Goal: Information Seeking & Learning: Learn about a topic

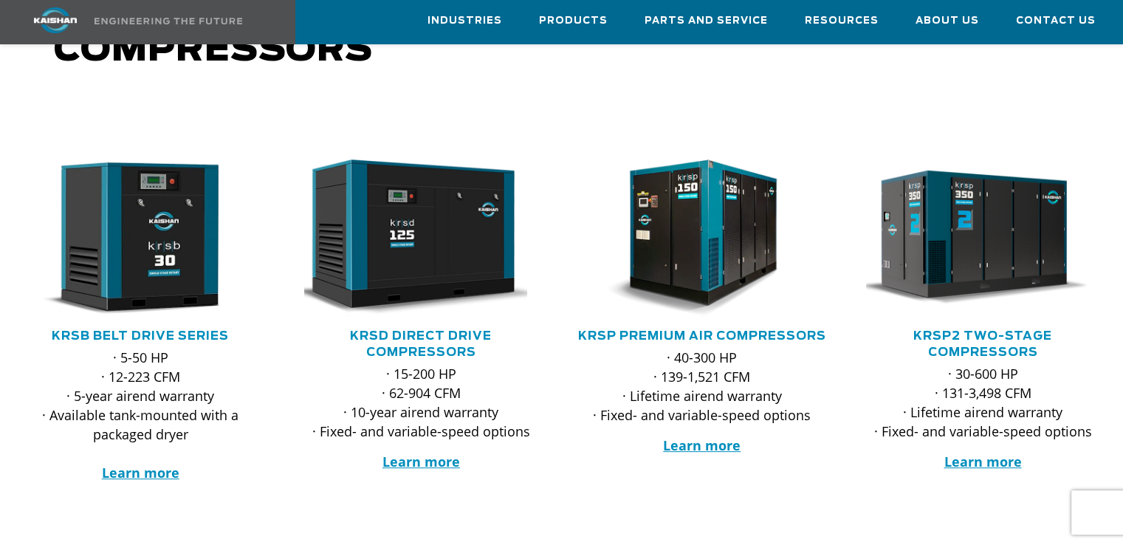
scroll to position [221, 0]
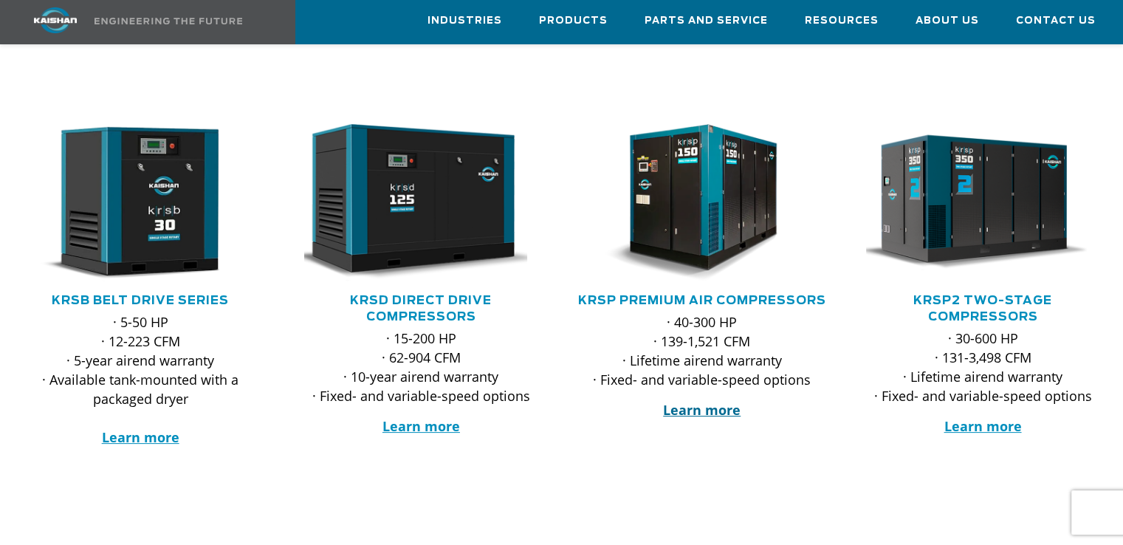
click at [698, 401] on strong "Learn more" at bounding box center [702, 410] width 78 height 18
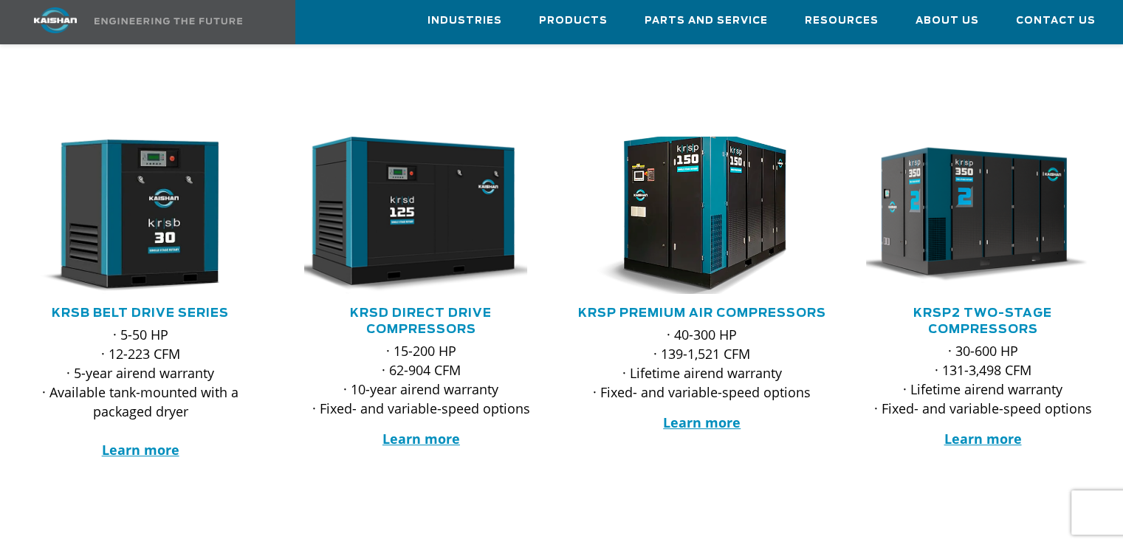
scroll to position [148, 0]
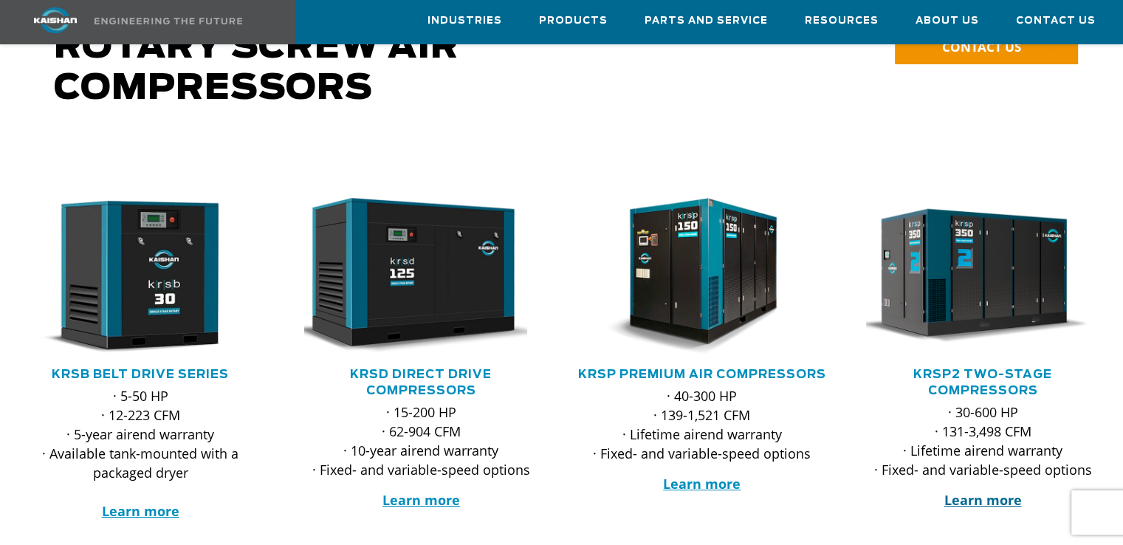
click at [985, 491] on strong "Learn more" at bounding box center [983, 500] width 78 height 18
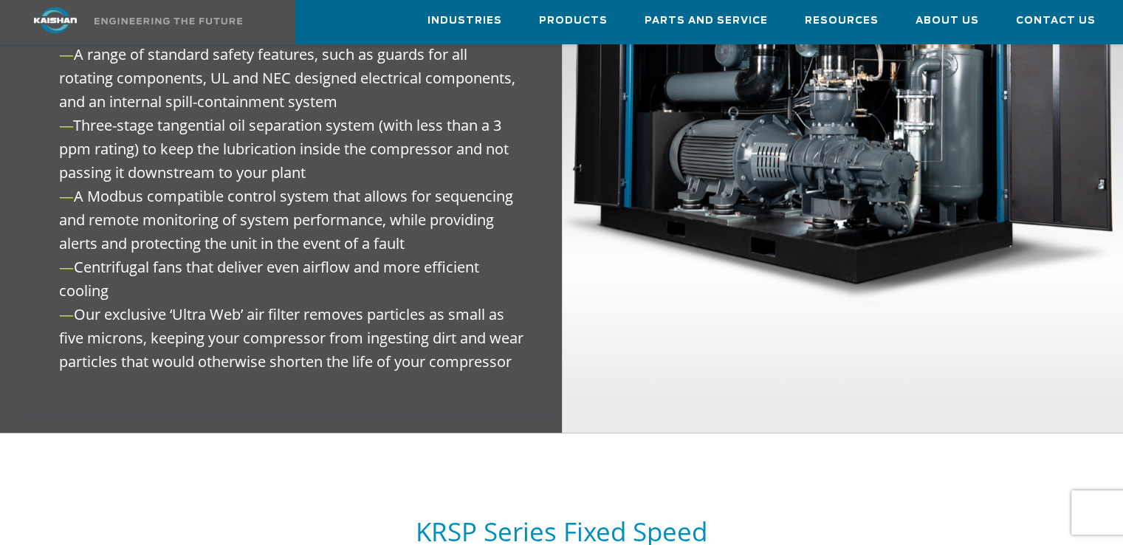
scroll to position [1550, 0]
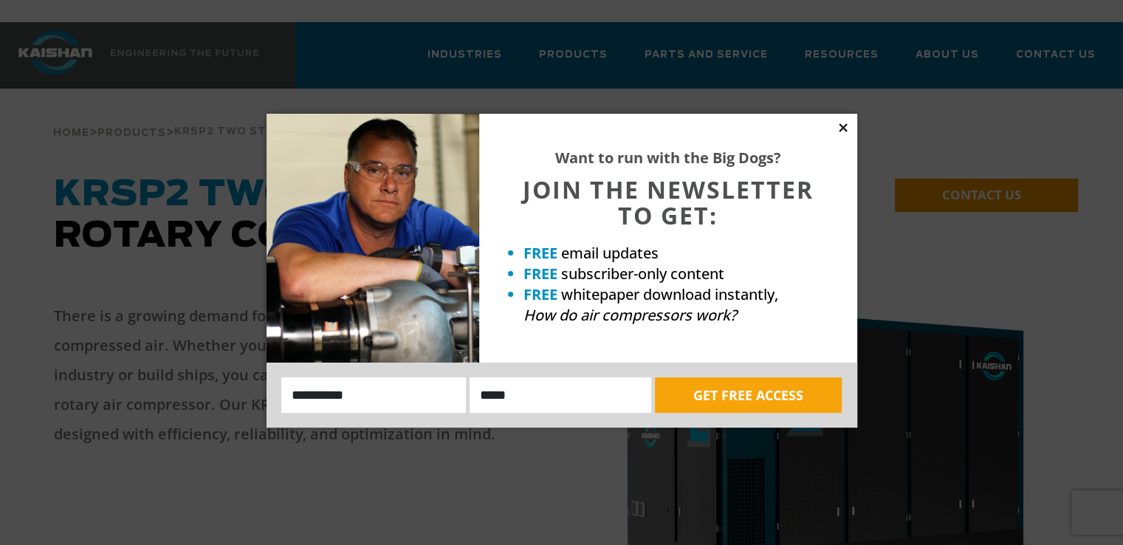
click at [843, 126] on icon at bounding box center [843, 127] width 8 height 8
